Goal: Task Accomplishment & Management: Manage account settings

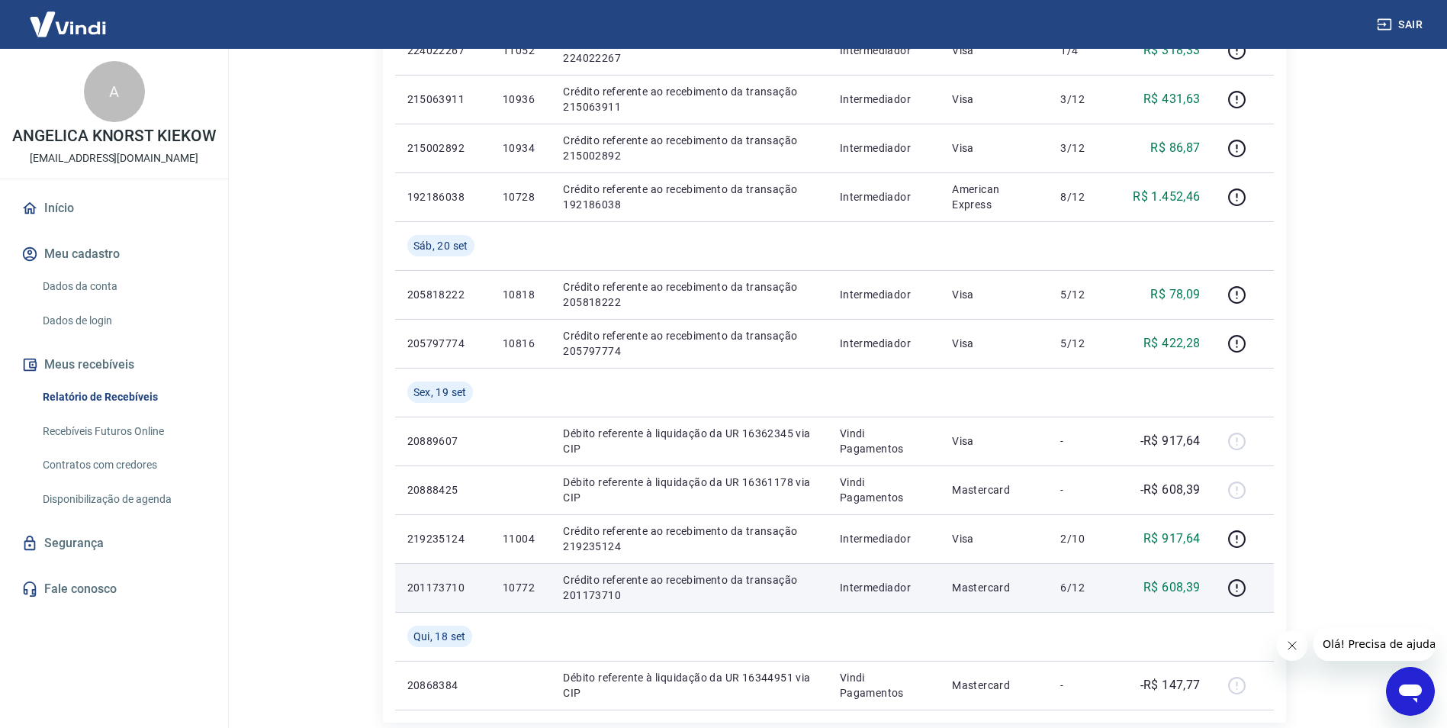
scroll to position [839, 0]
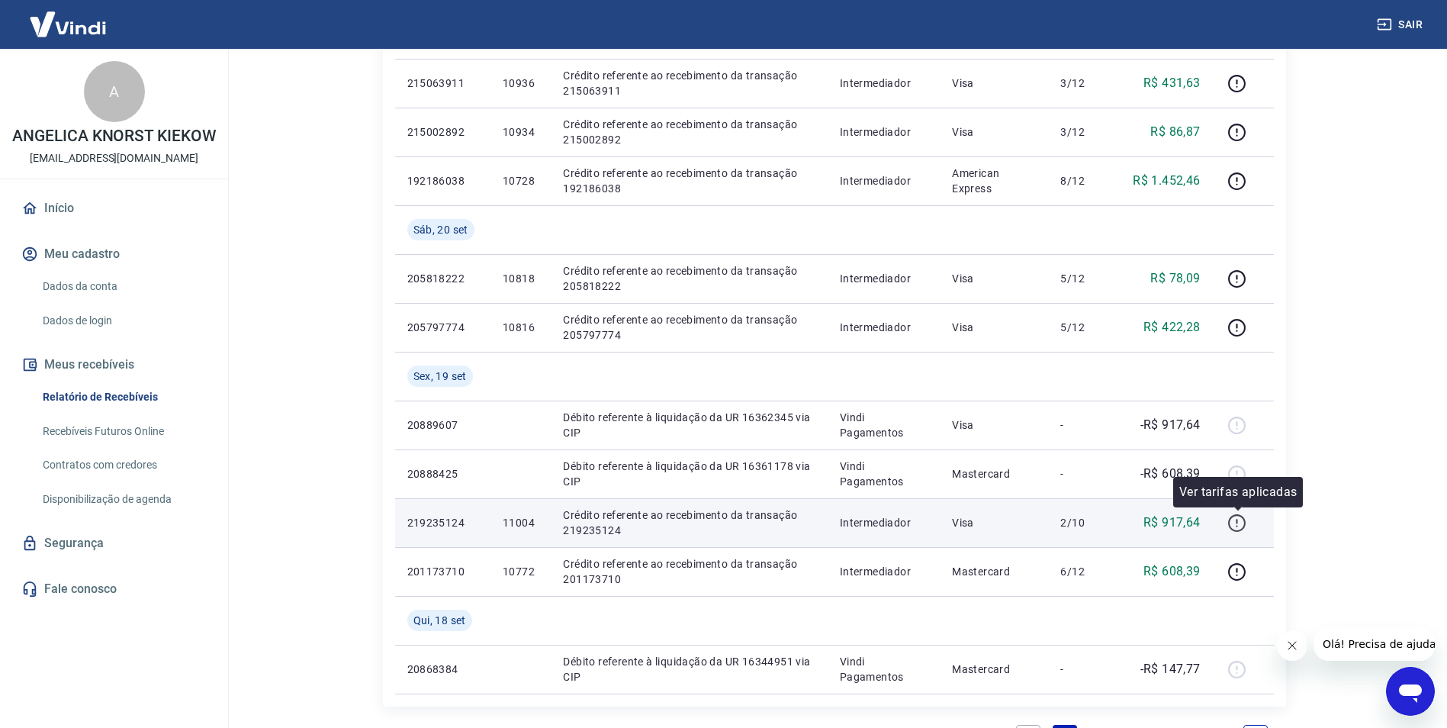
click at [1242, 524] on icon "button" at bounding box center [1236, 522] width 19 height 19
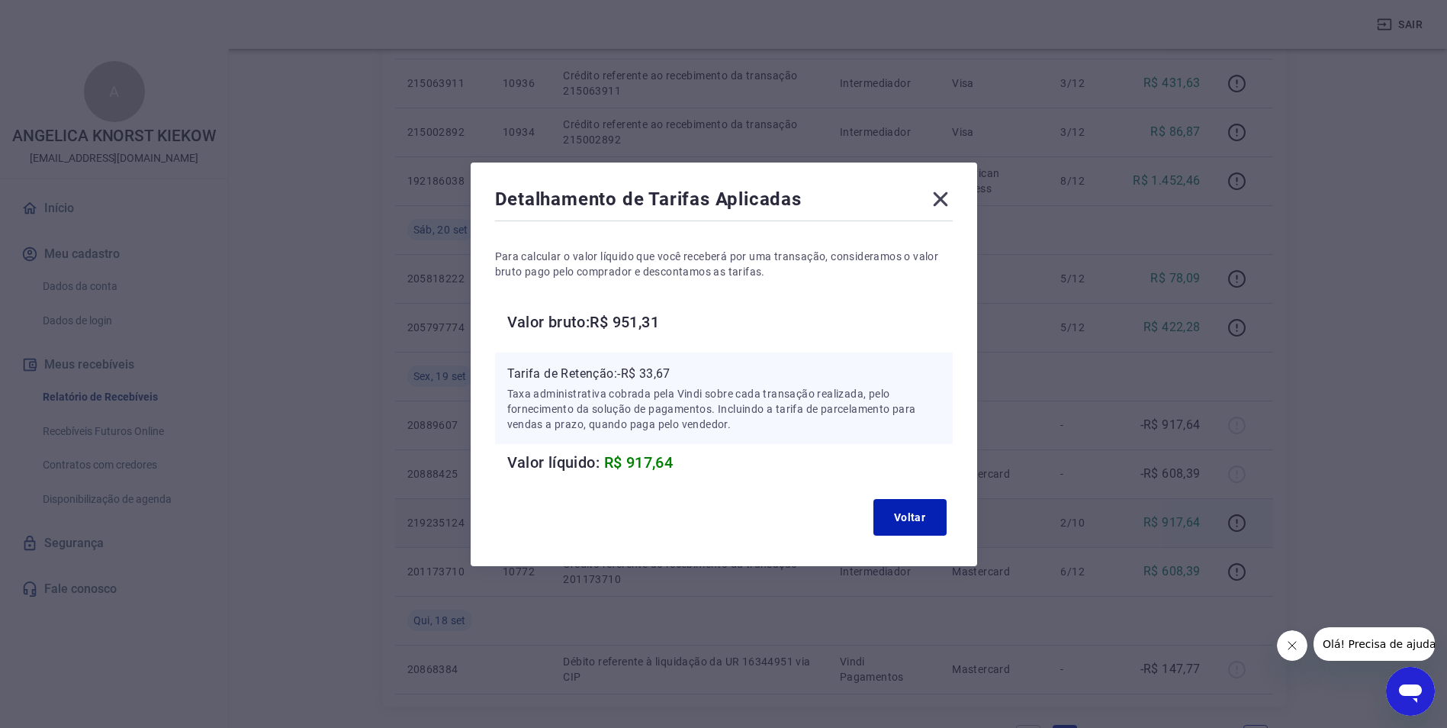
click at [947, 201] on icon at bounding box center [940, 199] width 24 height 24
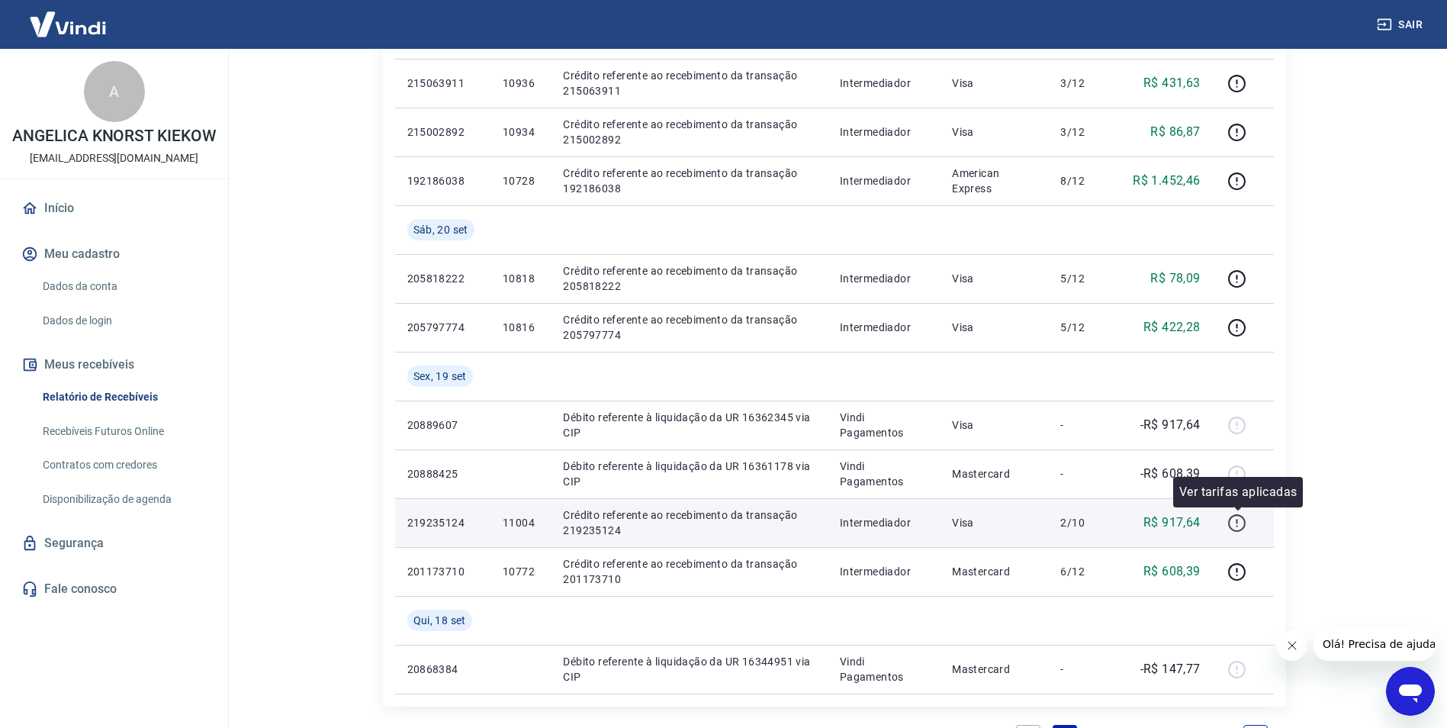
click at [1240, 517] on icon "button" at bounding box center [1236, 522] width 19 height 19
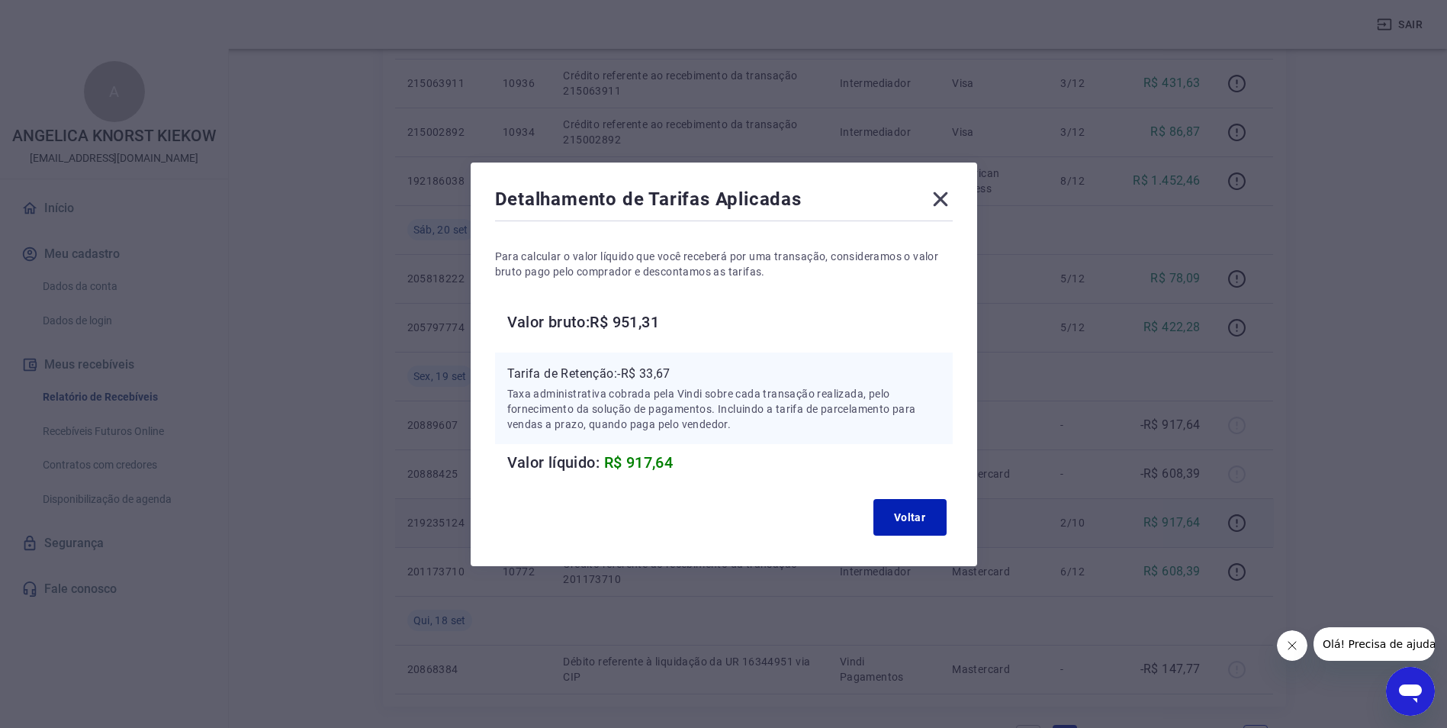
click at [944, 205] on icon at bounding box center [940, 199] width 24 height 24
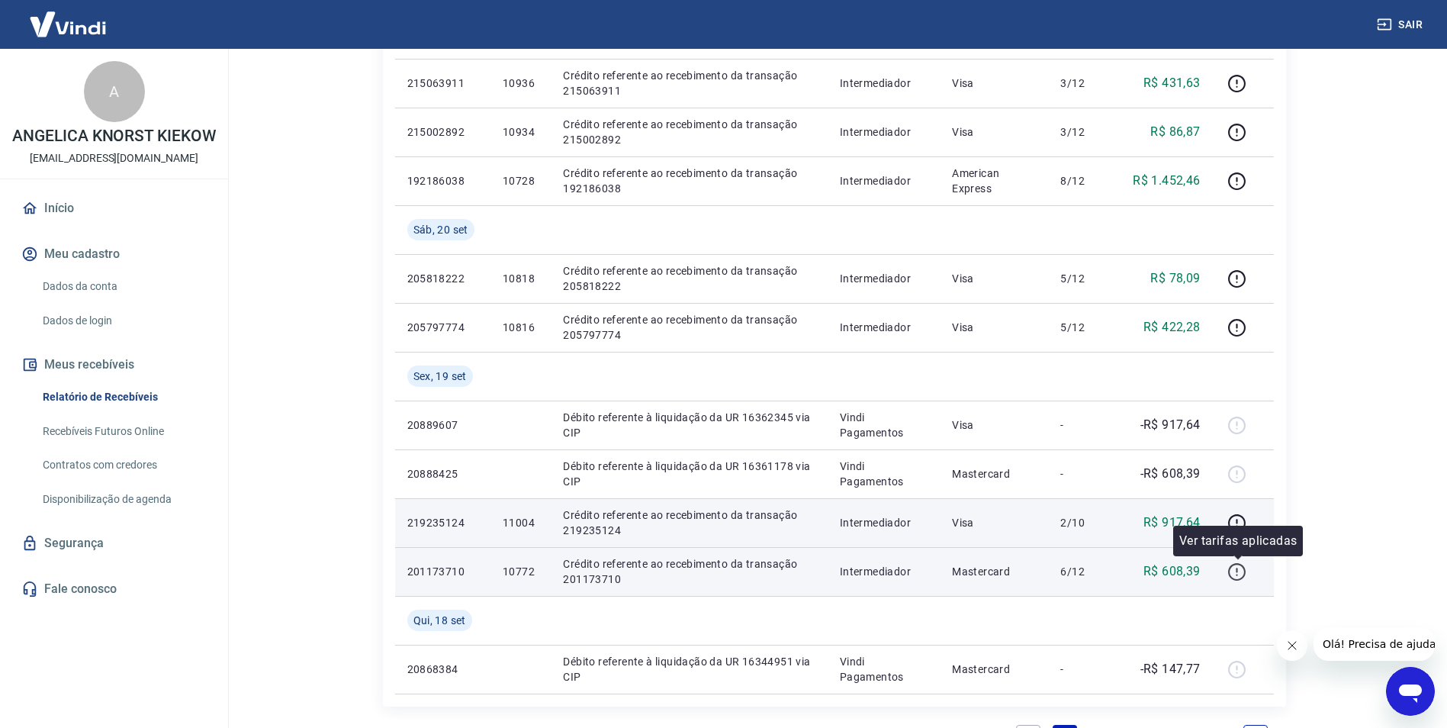
click at [1238, 575] on icon "button" at bounding box center [1236, 571] width 19 height 19
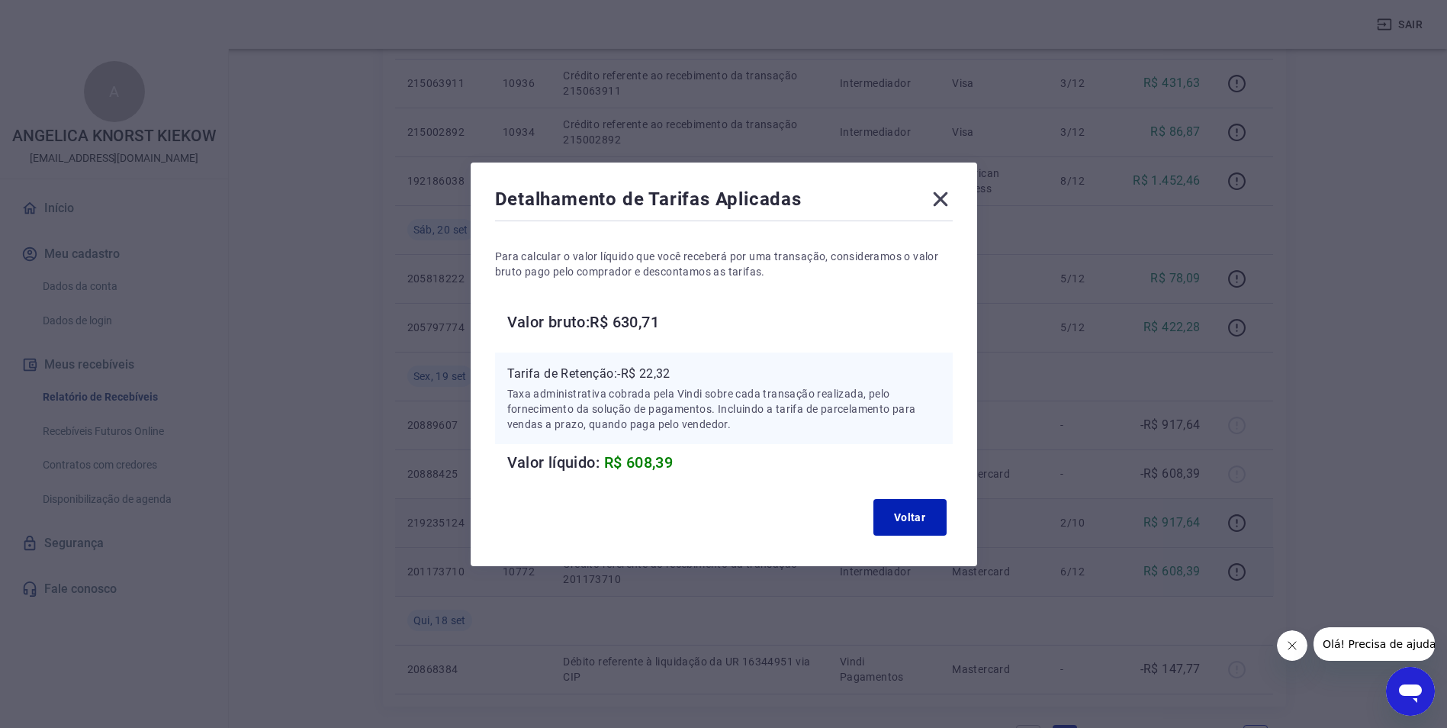
click at [947, 198] on icon at bounding box center [940, 198] width 14 height 14
